Goal: Information Seeking & Learning: Find specific fact

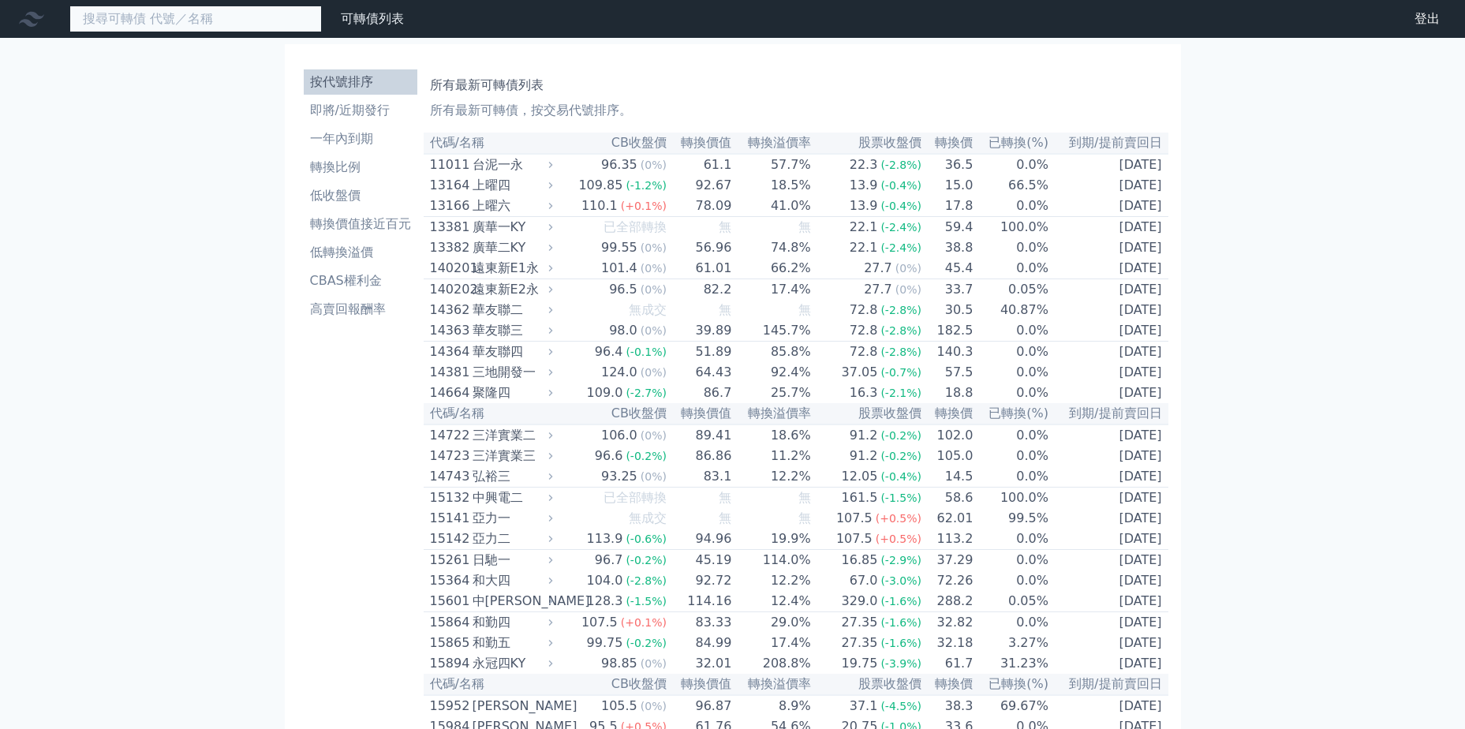
click at [236, 17] on input at bounding box center [195, 19] width 252 height 27
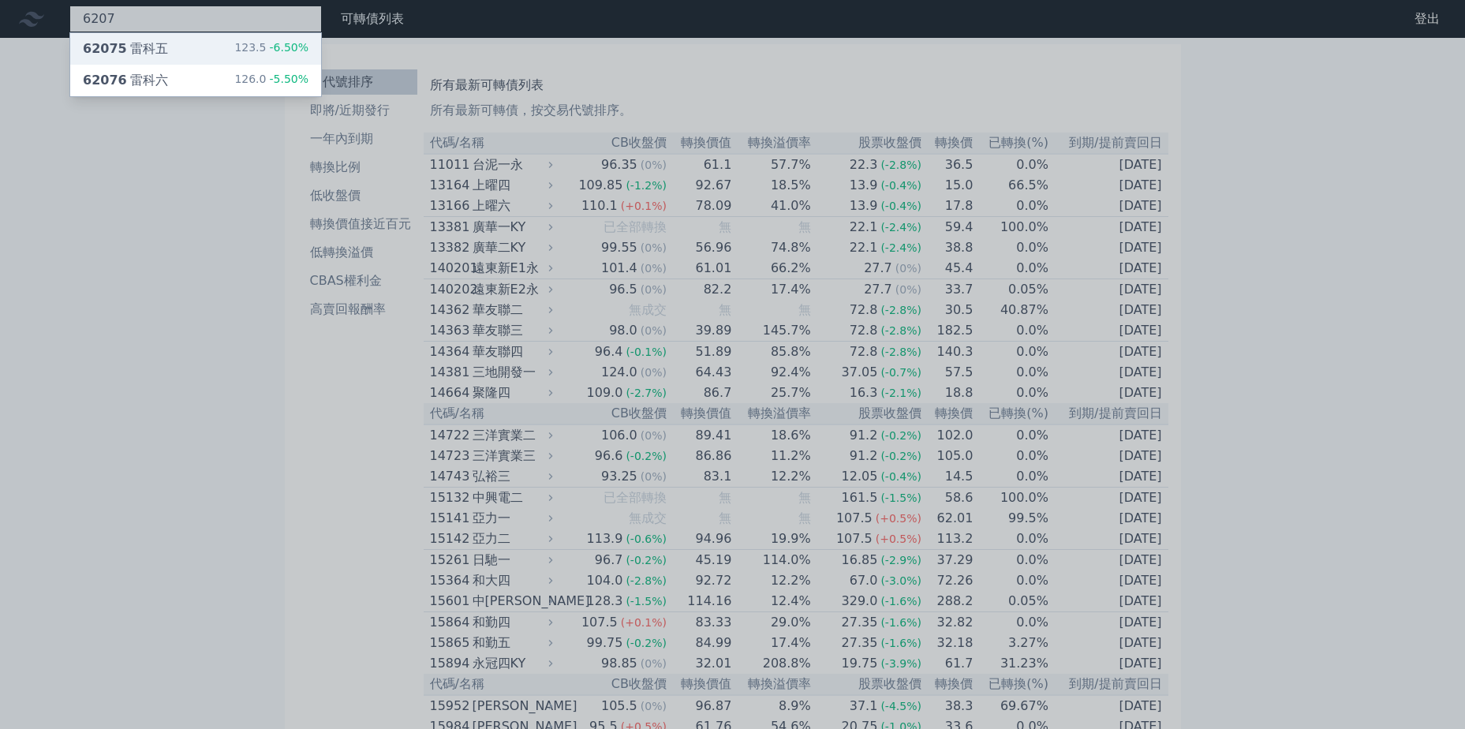
type input "6207"
click at [245, 53] on div "123.5 -6.50%" at bounding box center [271, 48] width 74 height 19
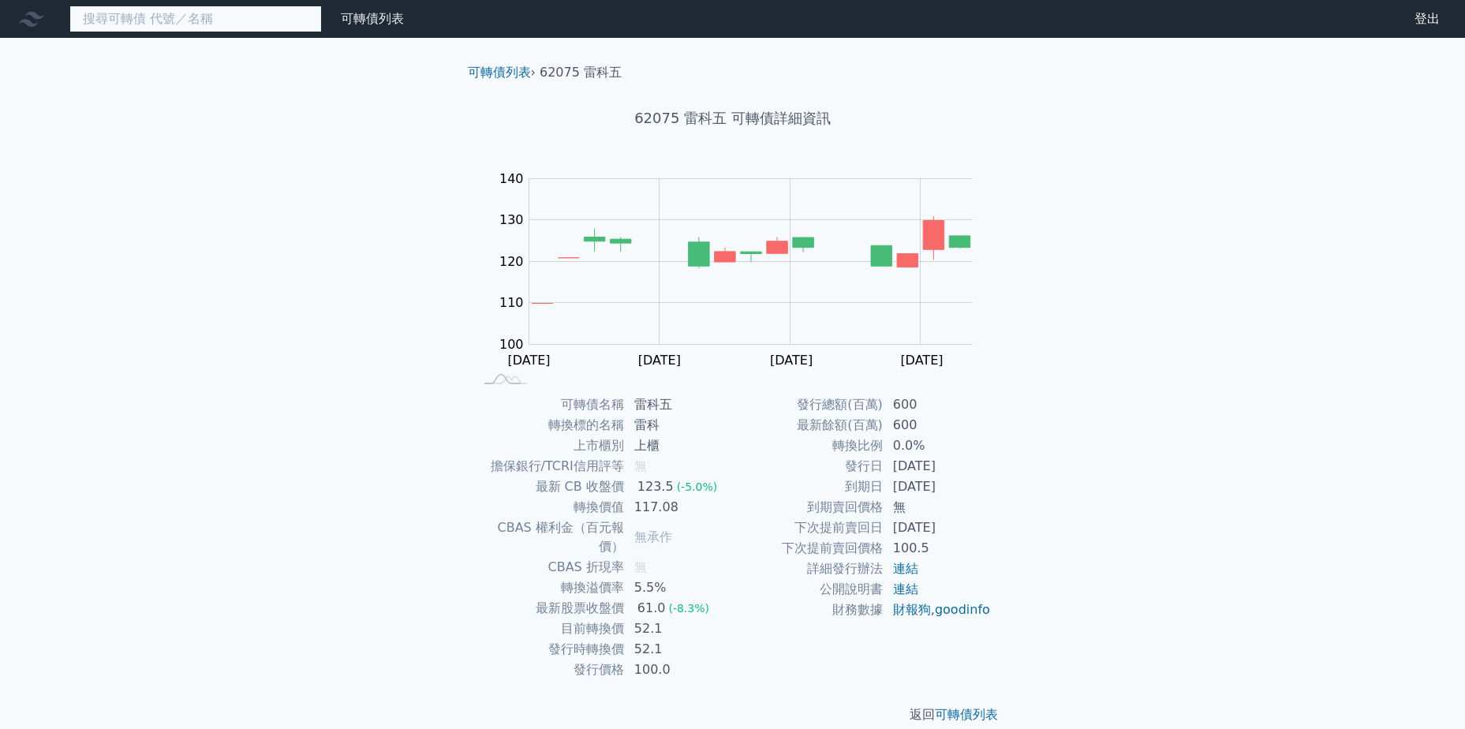
click at [188, 15] on input at bounding box center [195, 19] width 252 height 27
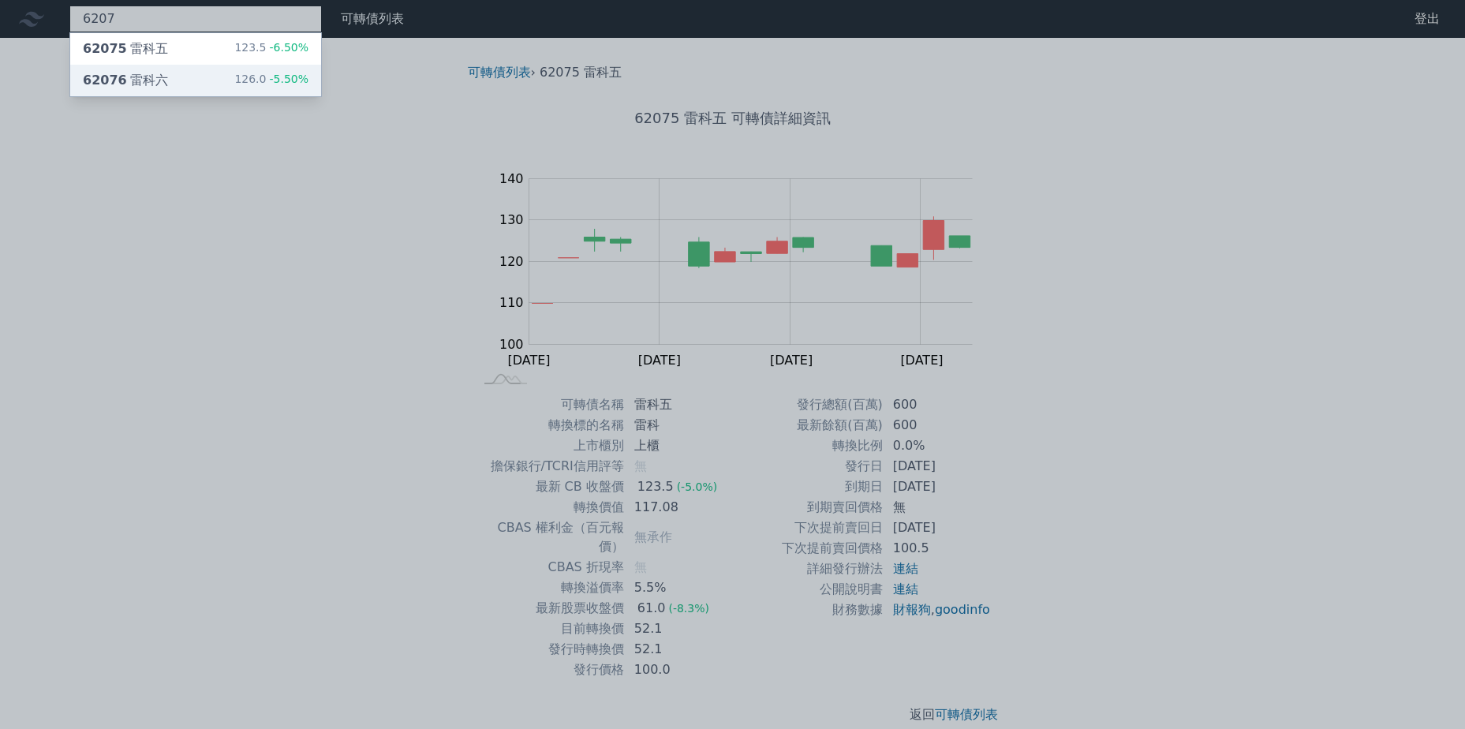
type input "6207"
click at [225, 85] on div "62076 雷科六 126.0 -5.50%" at bounding box center [195, 81] width 251 height 32
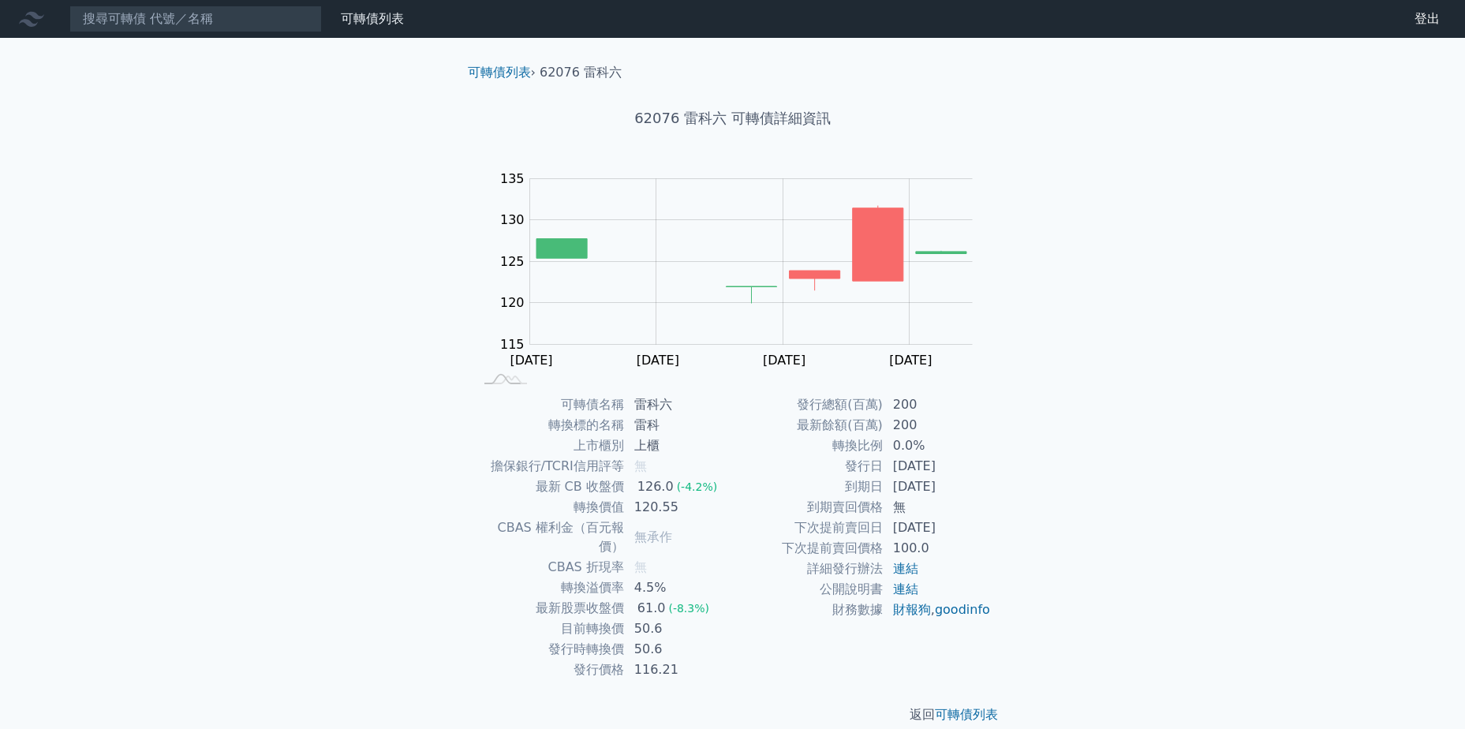
click at [1218, 417] on div "可轉債列表 財務數據 可轉債列表 財務數據 登出 登出 可轉債列表 › 62076 雷科六 62076 雷科六 可轉債詳細資訊 Zoom Out 124 11…" at bounding box center [732, 374] width 1465 height 749
